Goal: Transaction & Acquisition: Download file/media

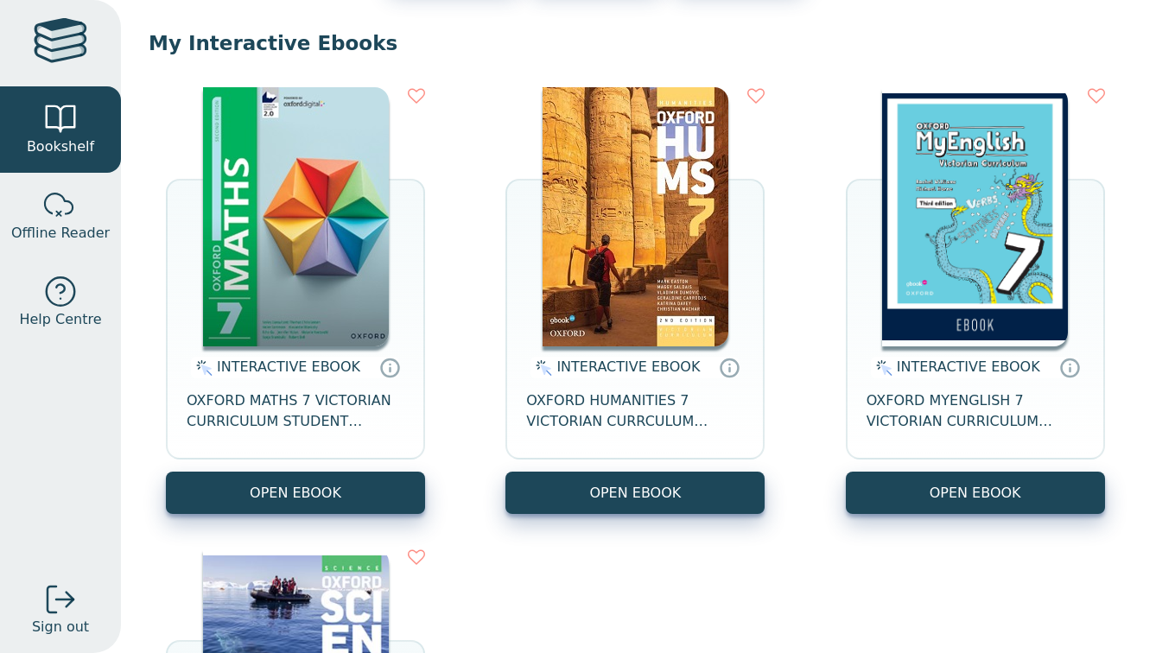
scroll to position [158, 0]
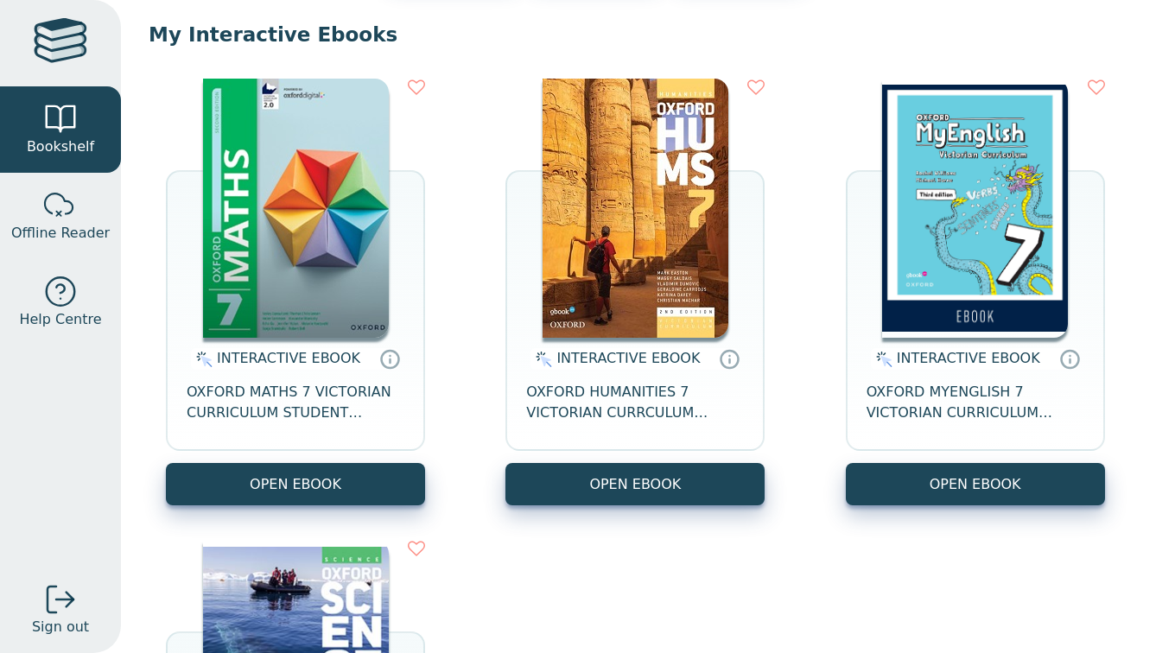
click at [416, 90] on icon at bounding box center [416, 87] width 17 height 17
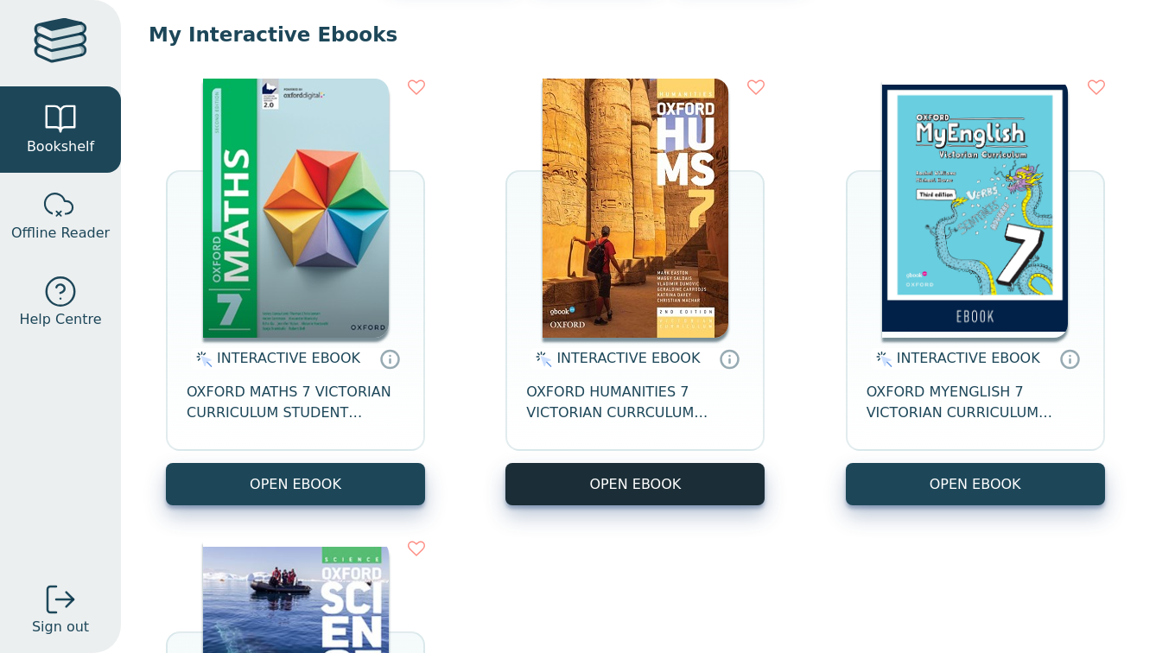
click at [270, 487] on button "OPEN EBOOK" at bounding box center [295, 484] width 259 height 42
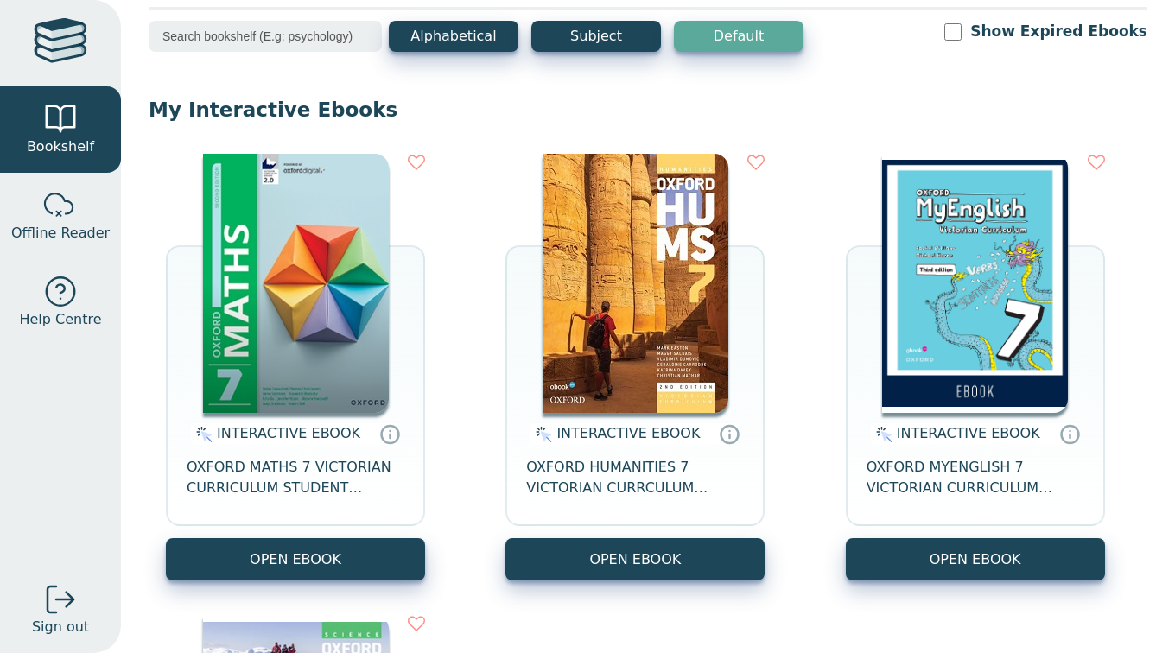
scroll to position [87, 0]
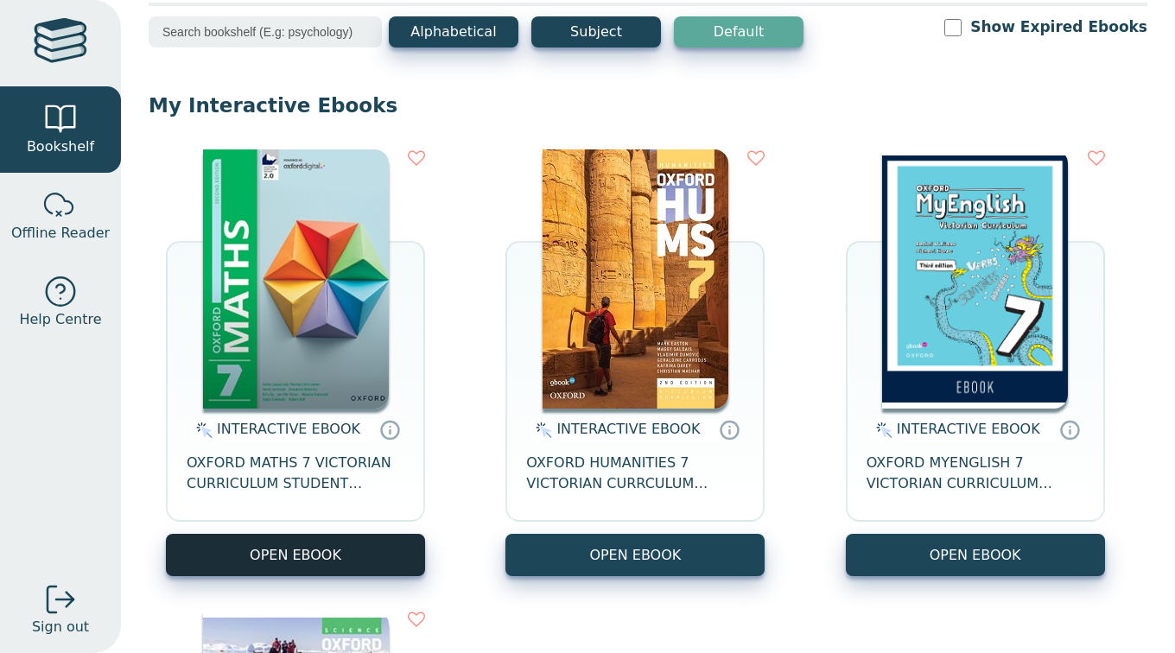
click at [321, 542] on button "OPEN EBOOK" at bounding box center [295, 555] width 259 height 42
